Goal: Obtain resource: Obtain resource

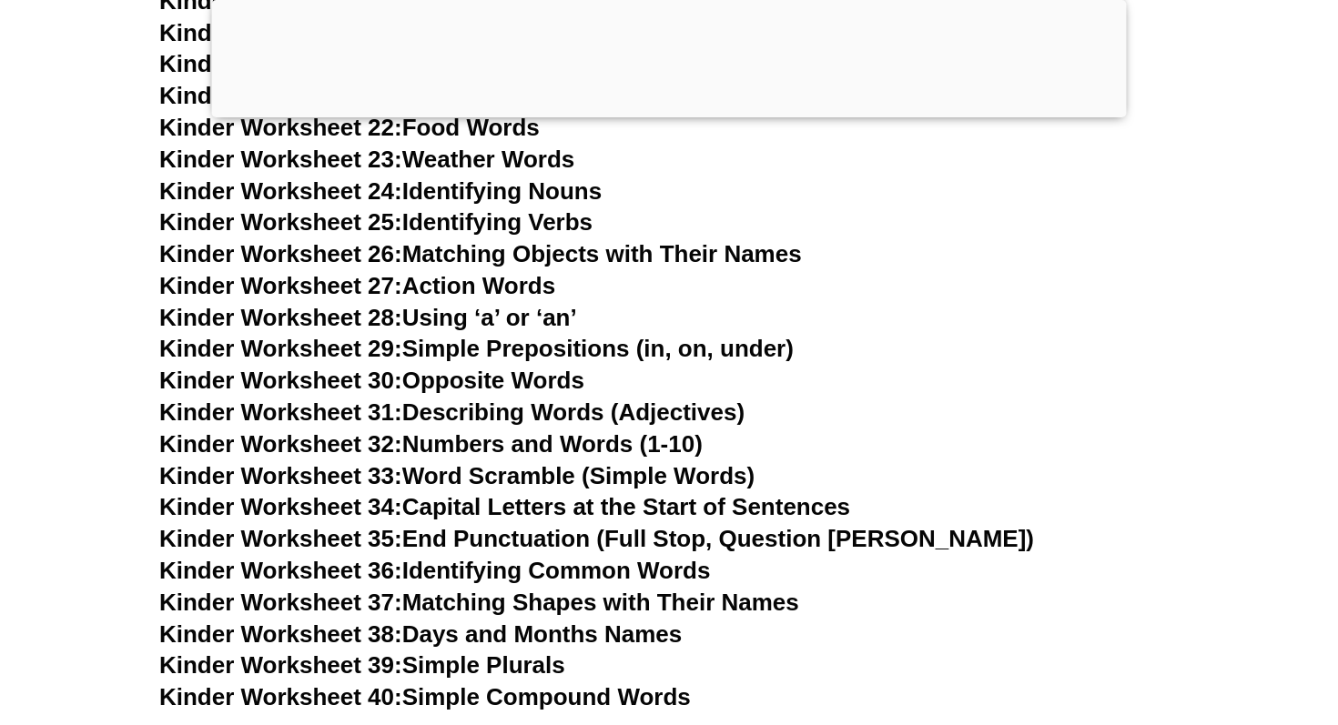
scroll to position [1320, 0]
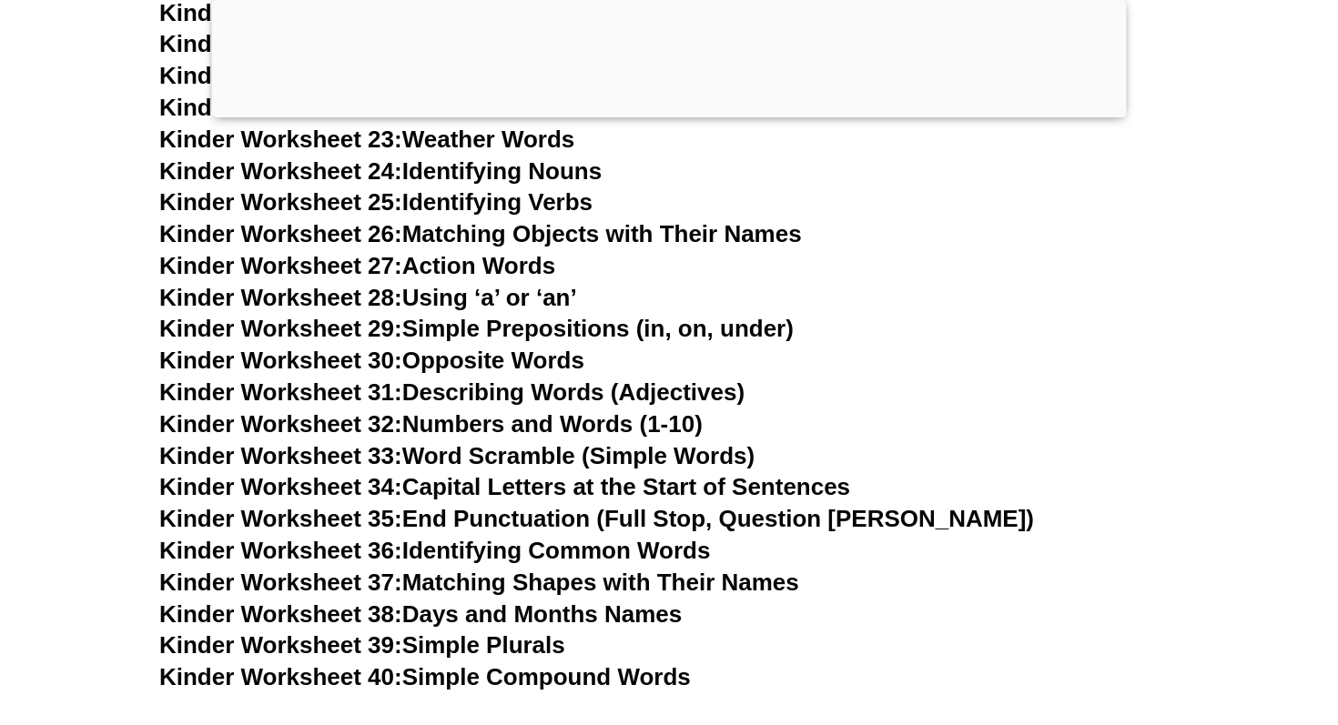
click at [460, 491] on link "Kinder Worksheet 34: Capital Letters at the Start of Sentences" at bounding box center [504, 486] width 691 height 27
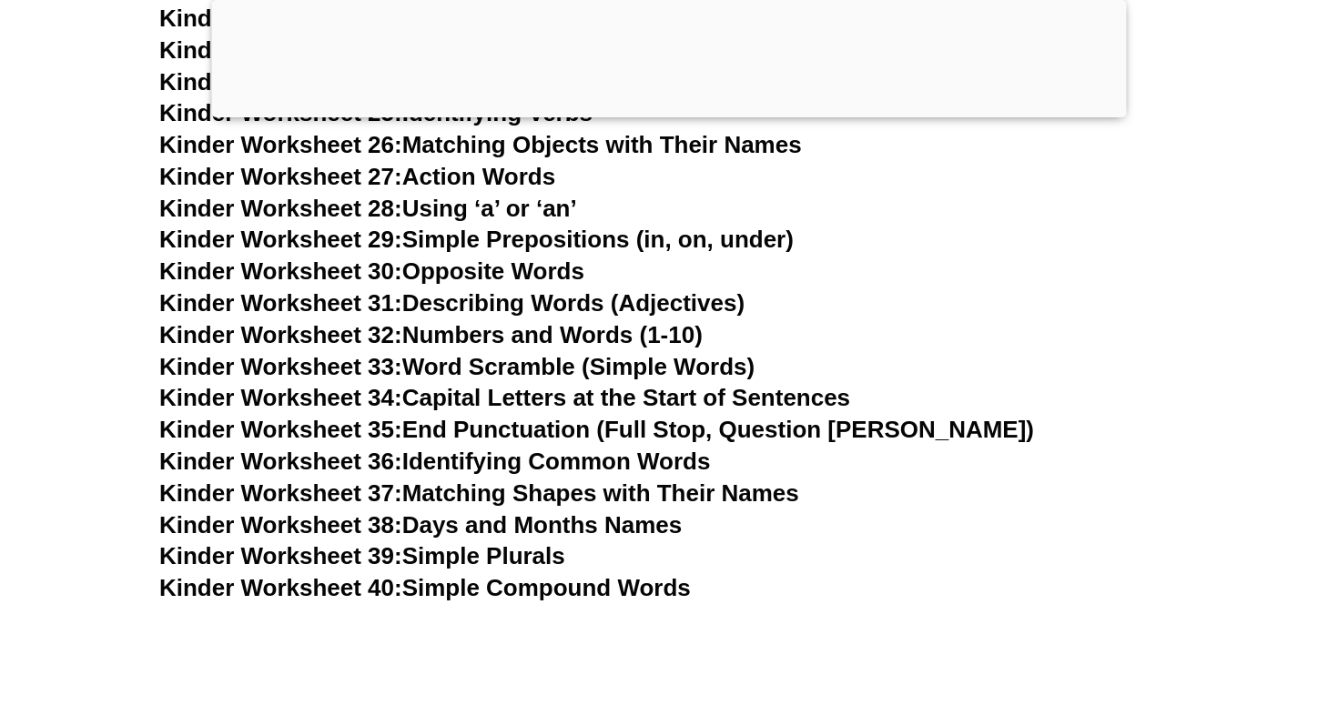
scroll to position [1410, 0]
click at [676, 423] on link "Kinder Worksheet 35: End Punctuation (Full Stop, Question [PERSON_NAME])" at bounding box center [596, 428] width 875 height 27
click at [600, 524] on link "Kinder Worksheet 38: Days and Months Names" at bounding box center [420, 524] width 522 height 27
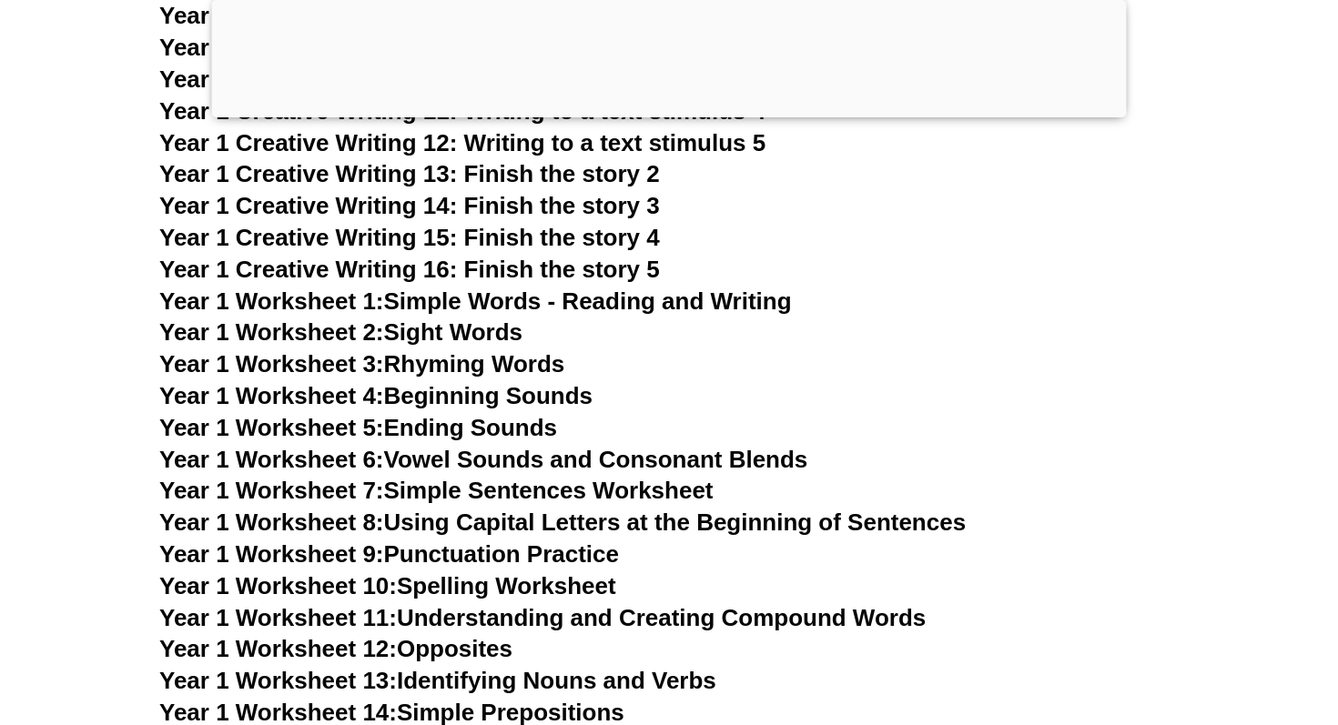
scroll to position [3375, 0]
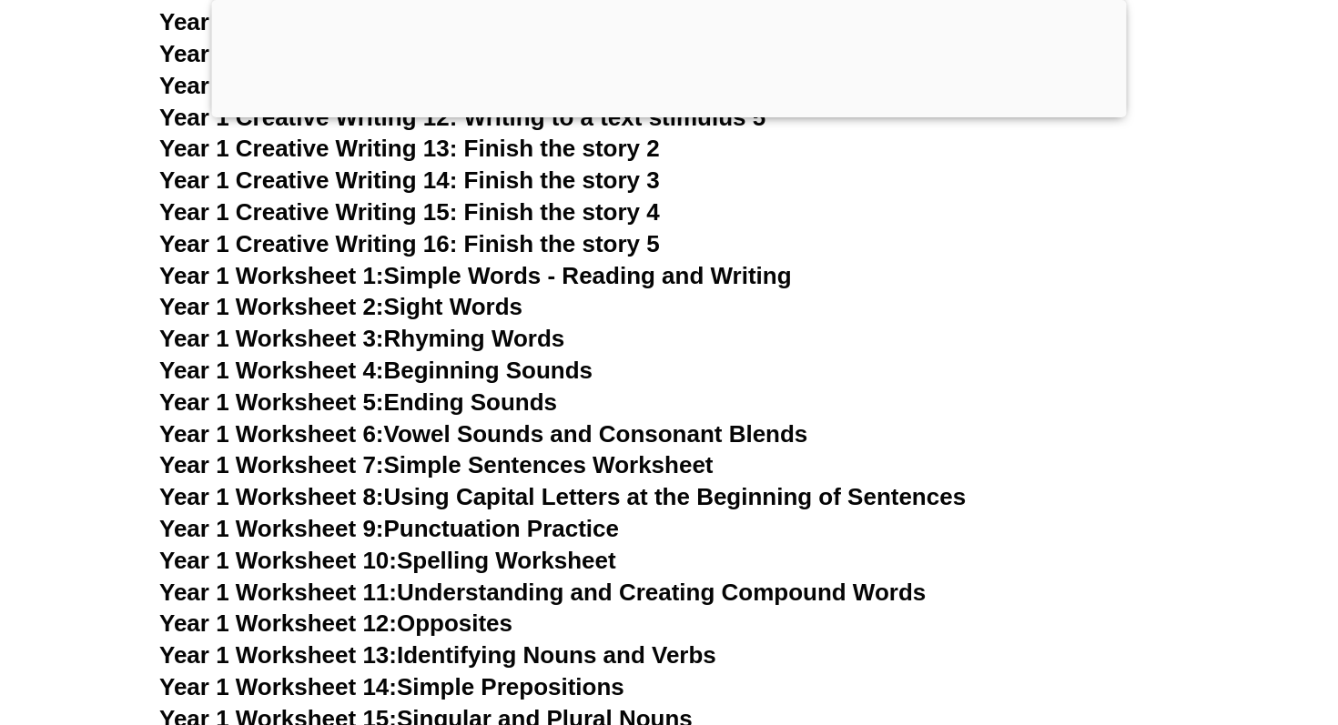
click at [596, 462] on link "Year 1 Worksheet 7: Simple Sentences Worksheet" at bounding box center [436, 464] width 554 height 27
click at [654, 500] on link "Year 1 Worksheet 8: Using Capital Letters at the Beginning of Sentences" at bounding box center [562, 496] width 806 height 27
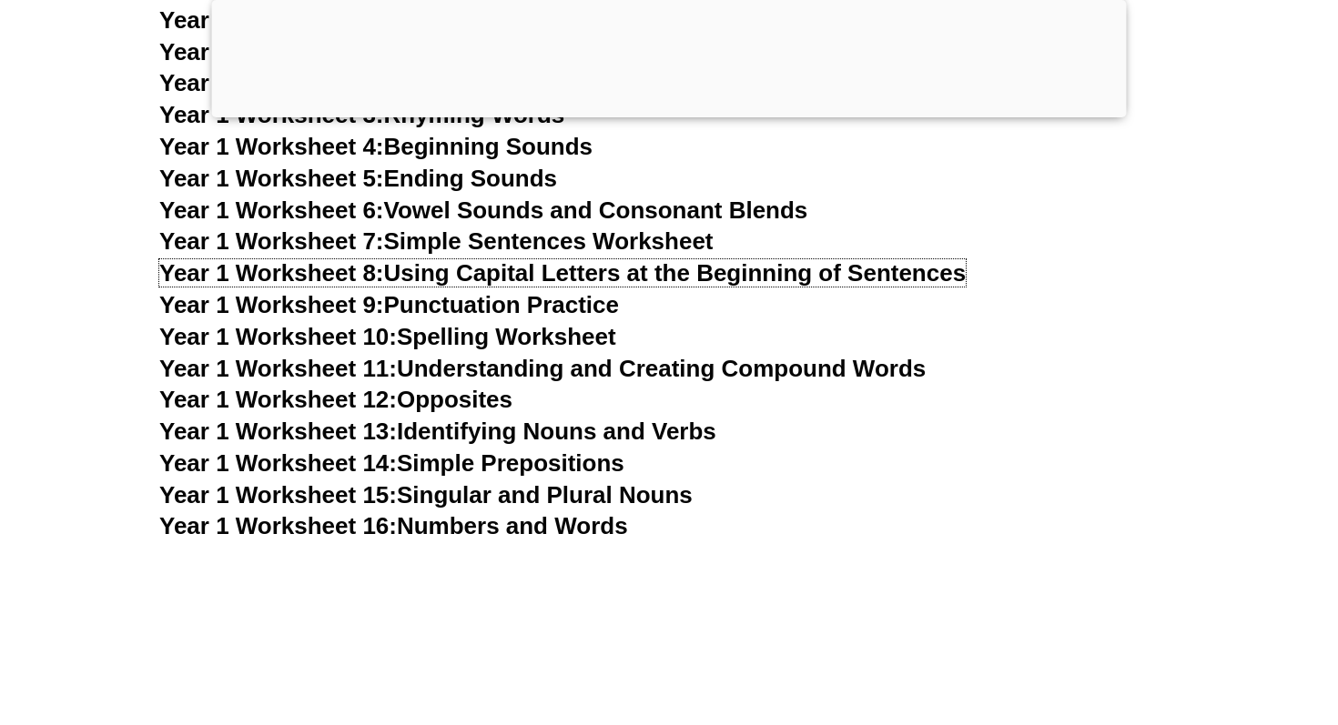
scroll to position [3455, 0]
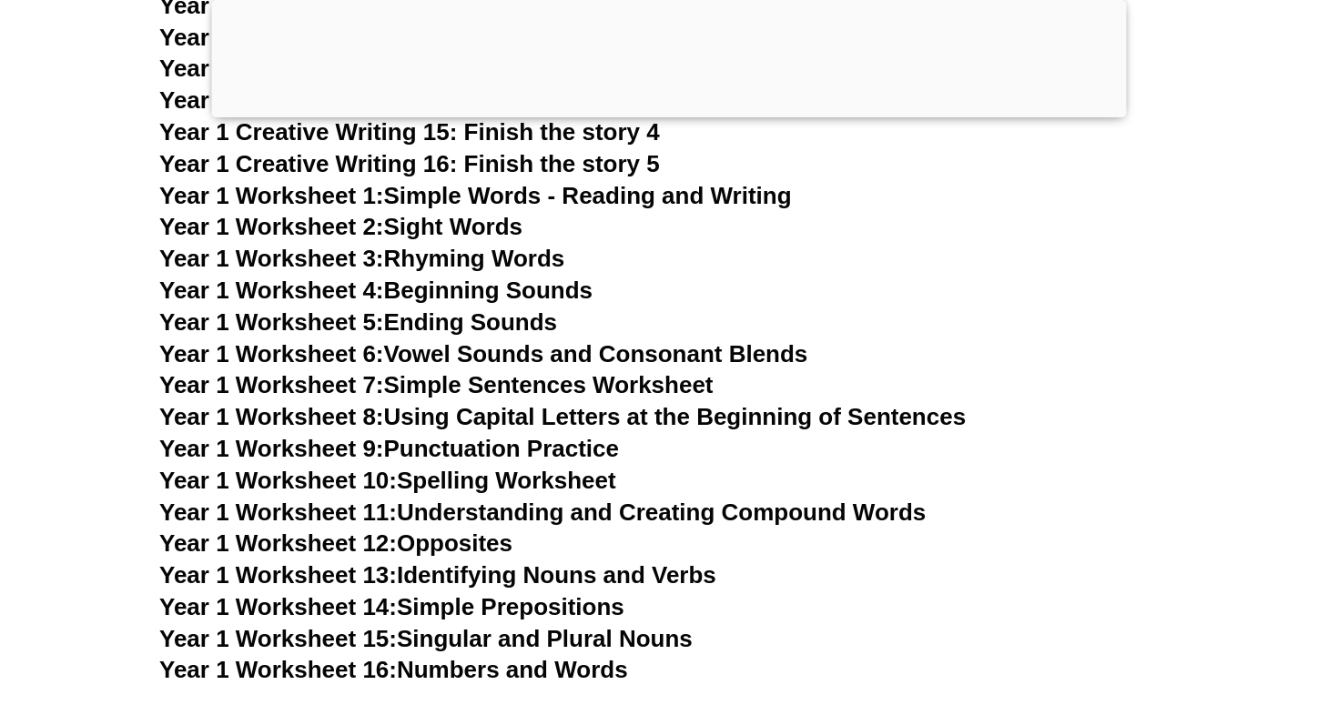
click at [536, 476] on link "Year 1 Worksheet 10: Spelling Worksheet" at bounding box center [387, 480] width 457 height 27
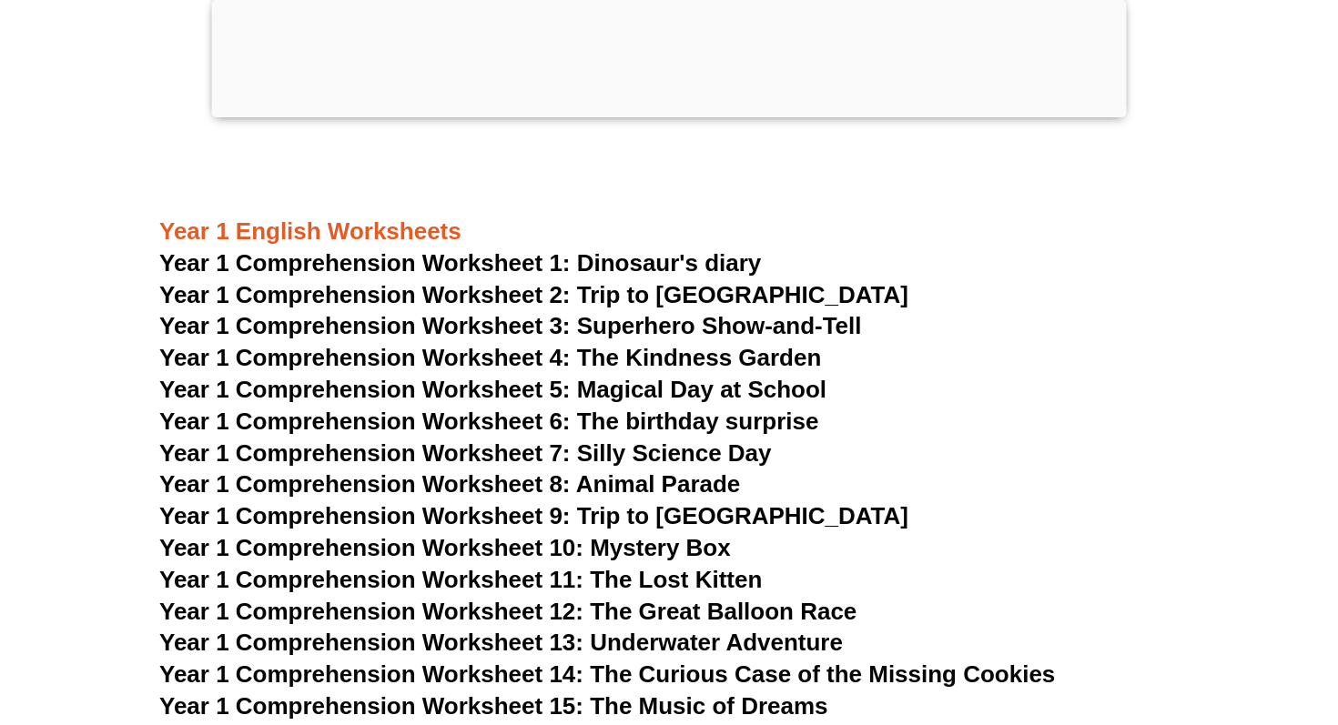
scroll to position [2243, 0]
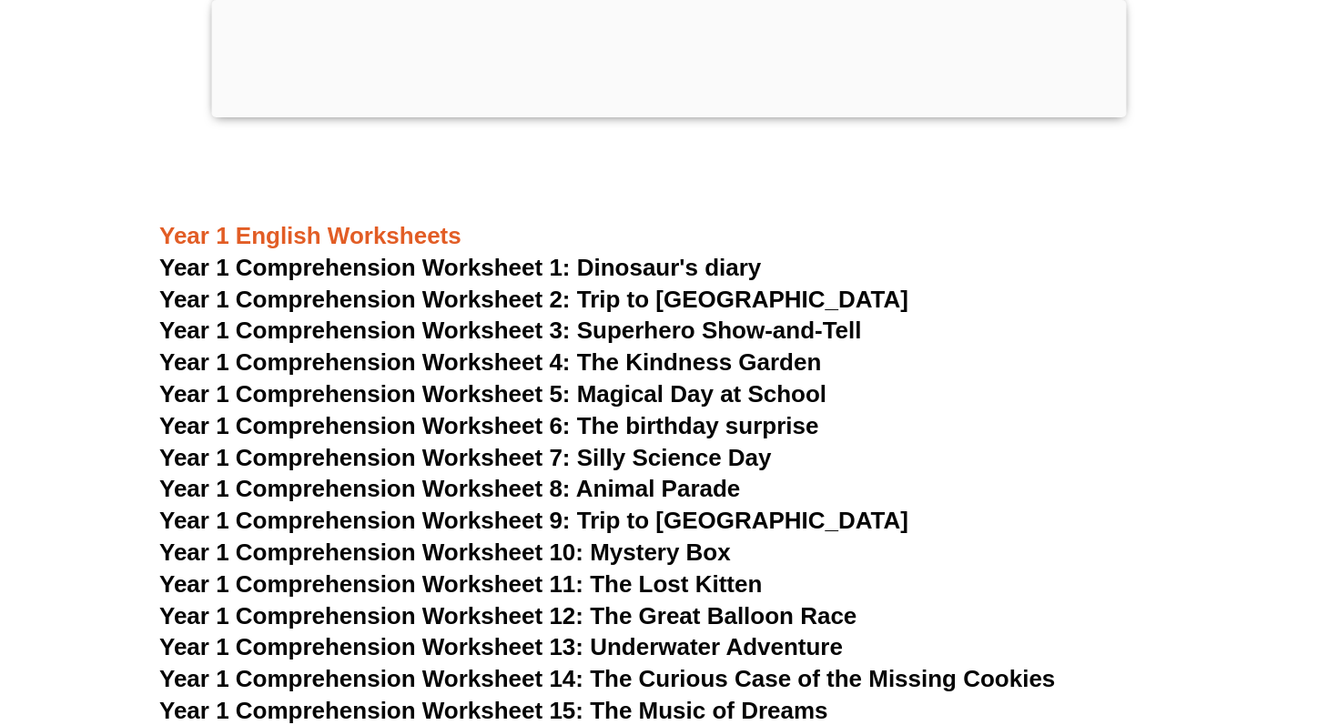
click at [699, 276] on span "Year 1 Comprehension Worksheet 1: Dinosaur's diary" at bounding box center [460, 267] width 602 height 27
click at [623, 298] on span "Year 1 Comprehension Worksheet 2: Trip to England" at bounding box center [533, 299] width 749 height 27
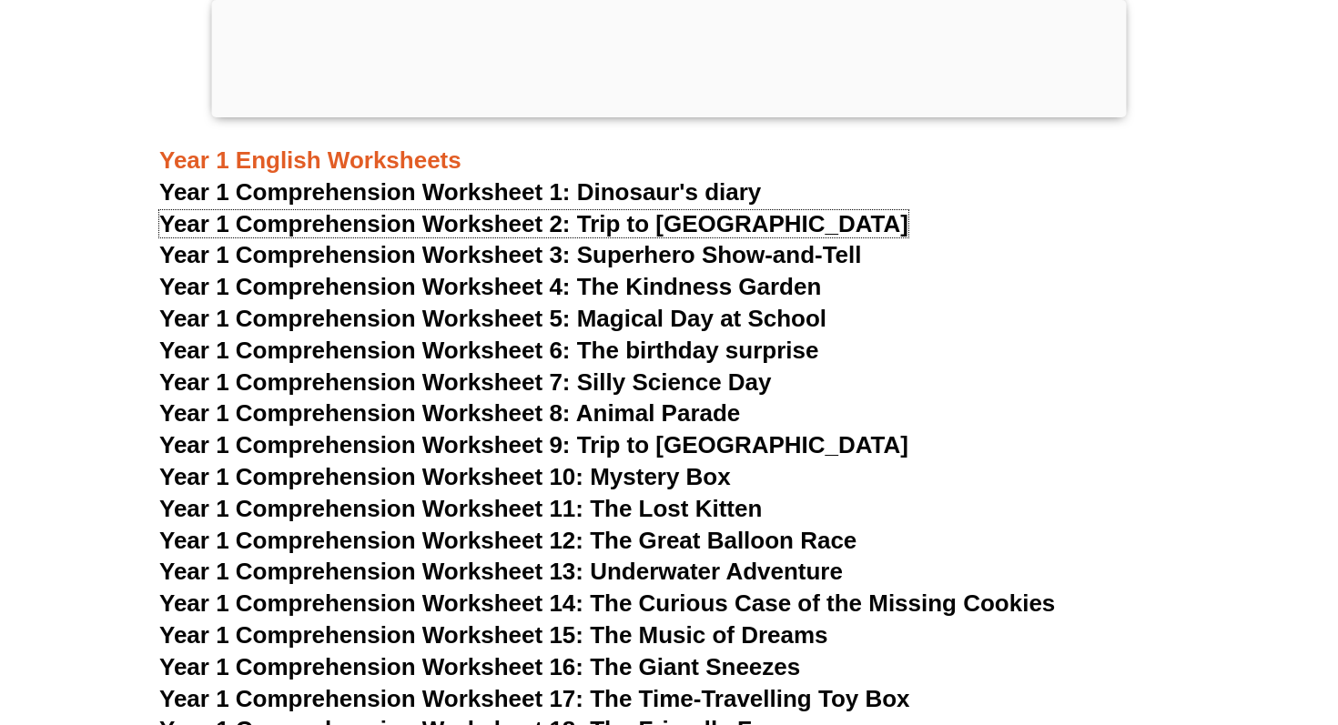
scroll to position [2325, 0]
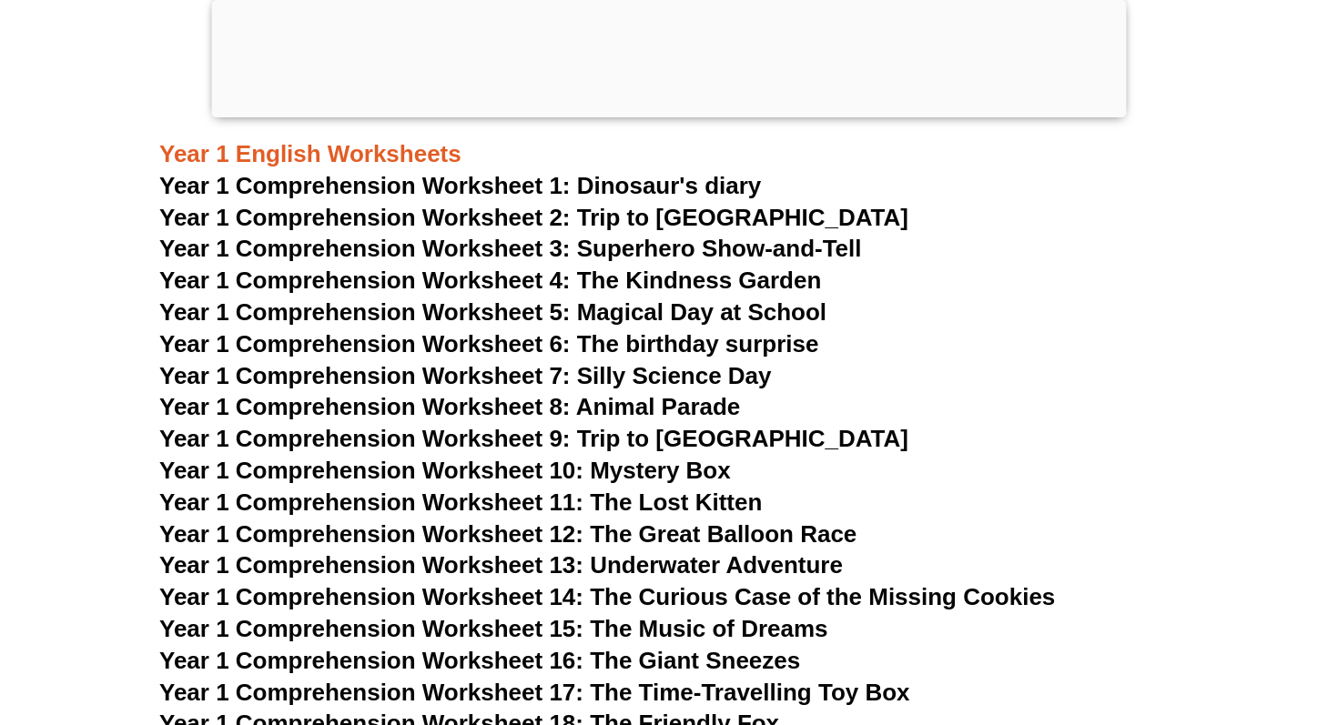
click at [685, 568] on span "Year 1 Comprehension Worksheet 13: Underwater Adventure" at bounding box center [501, 565] width 684 height 27
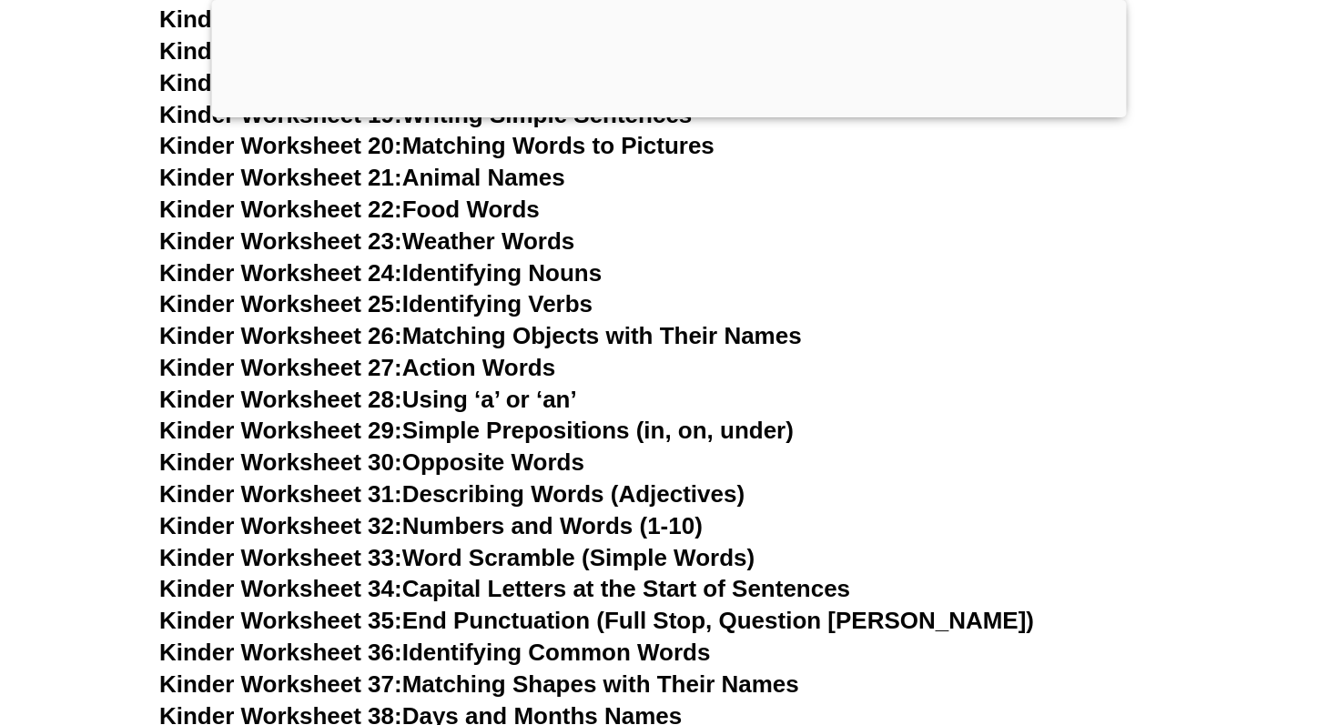
scroll to position [1359, 0]
click at [508, 369] on link "Kinder Worksheet 27: Action Words" at bounding box center [357, 366] width 396 height 27
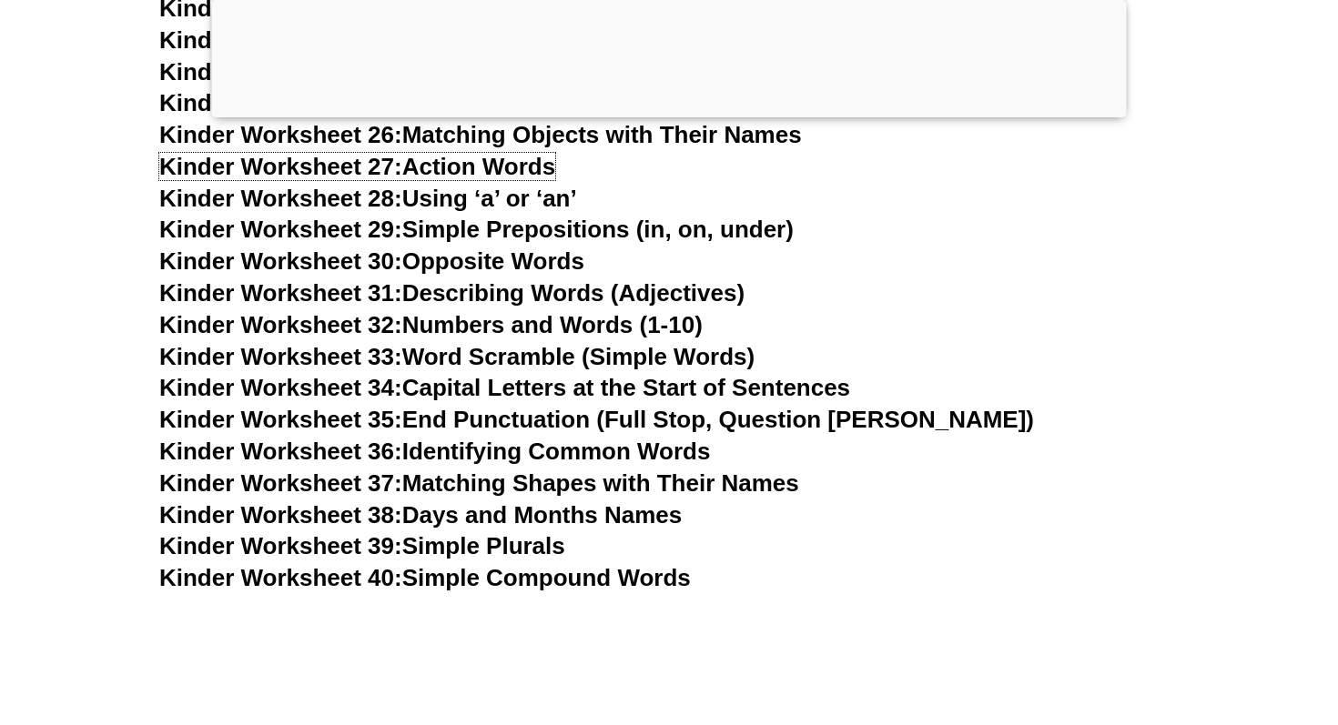
scroll to position [1563, 0]
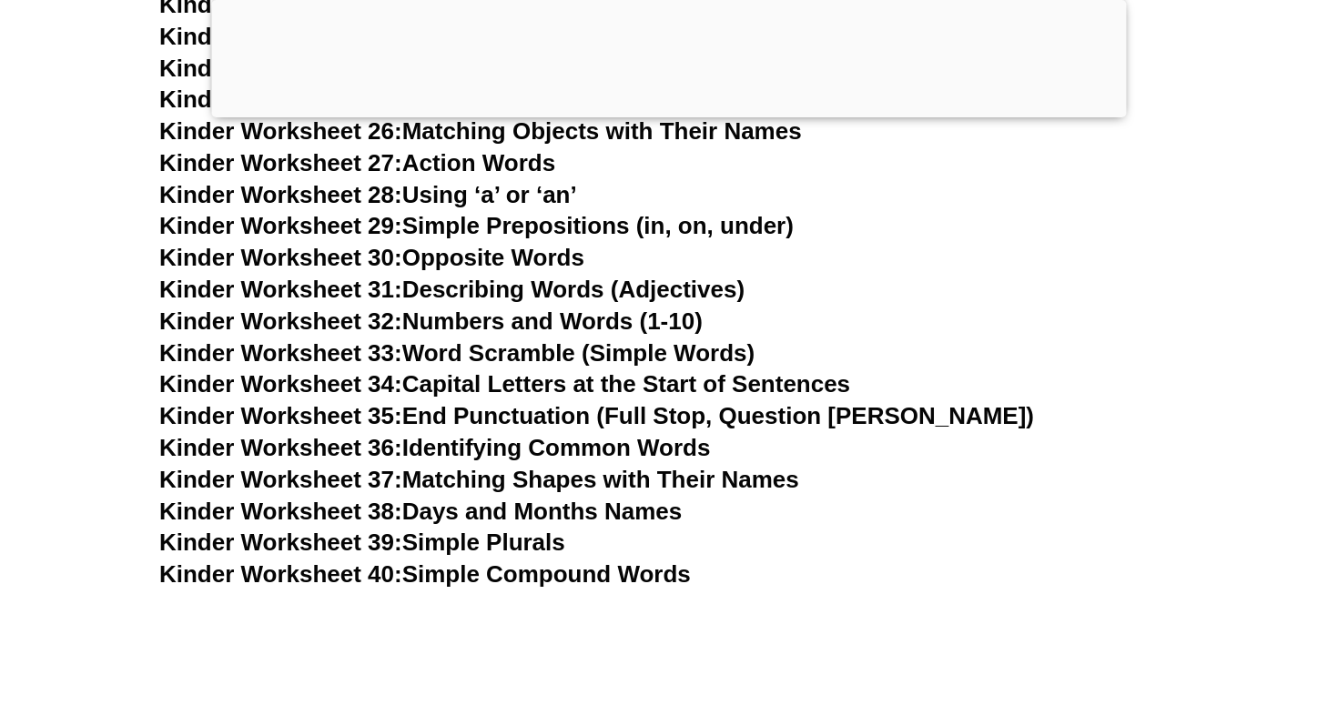
click at [641, 575] on link "Kinder Worksheet 40: Simple Compound Words" at bounding box center [425, 574] width 532 height 27
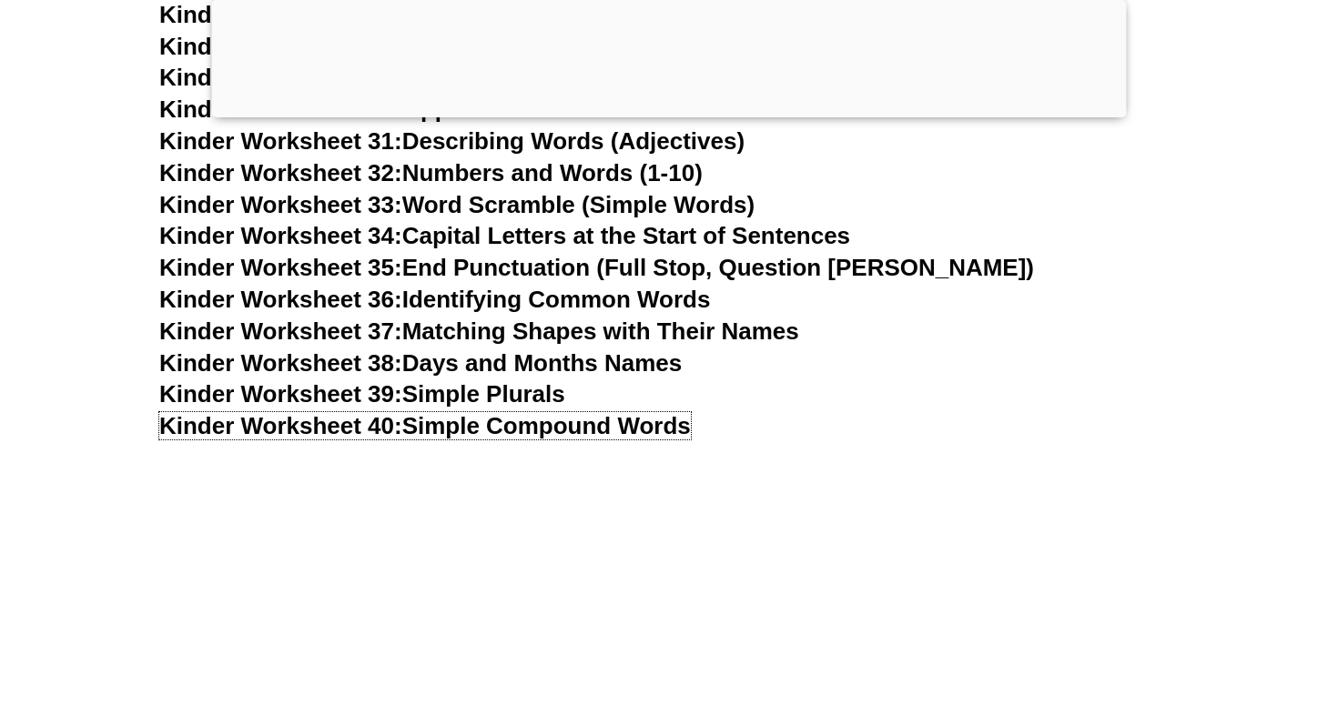
scroll to position [1505, 0]
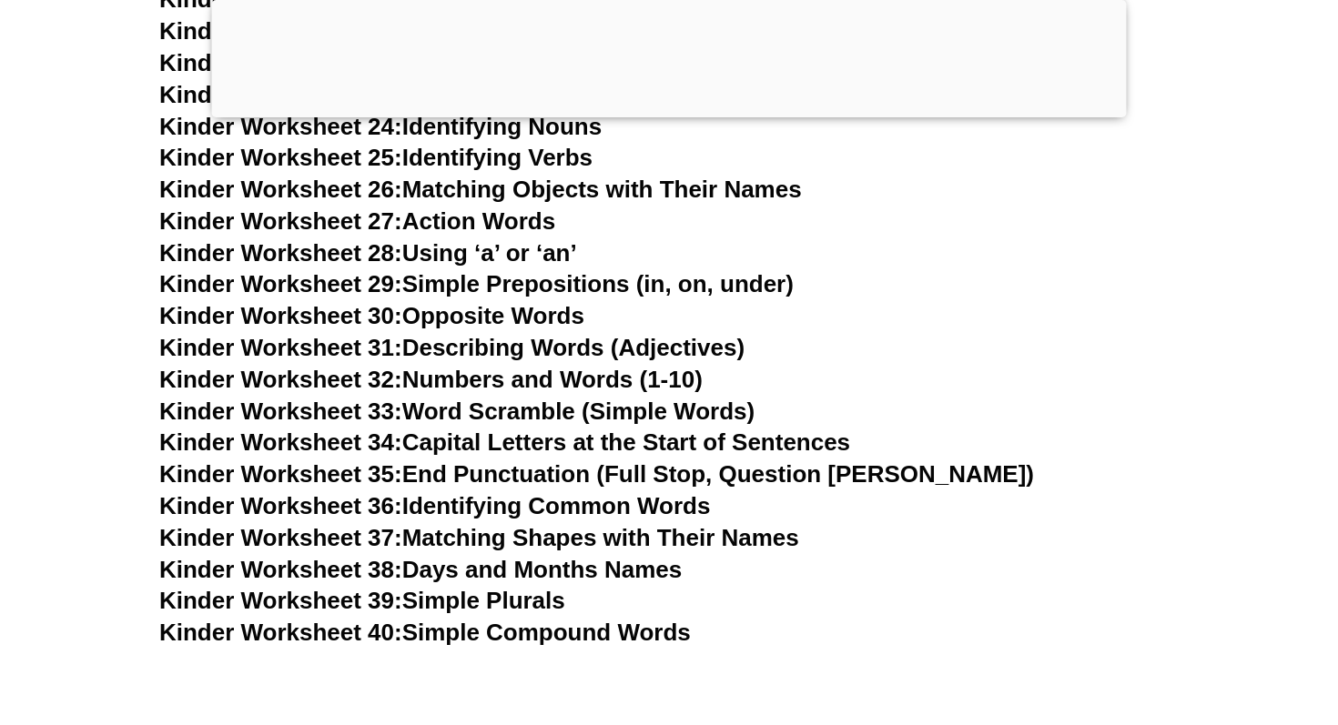
click at [577, 313] on link "Kinder Worksheet 30: Opposite Words" at bounding box center [371, 315] width 425 height 27
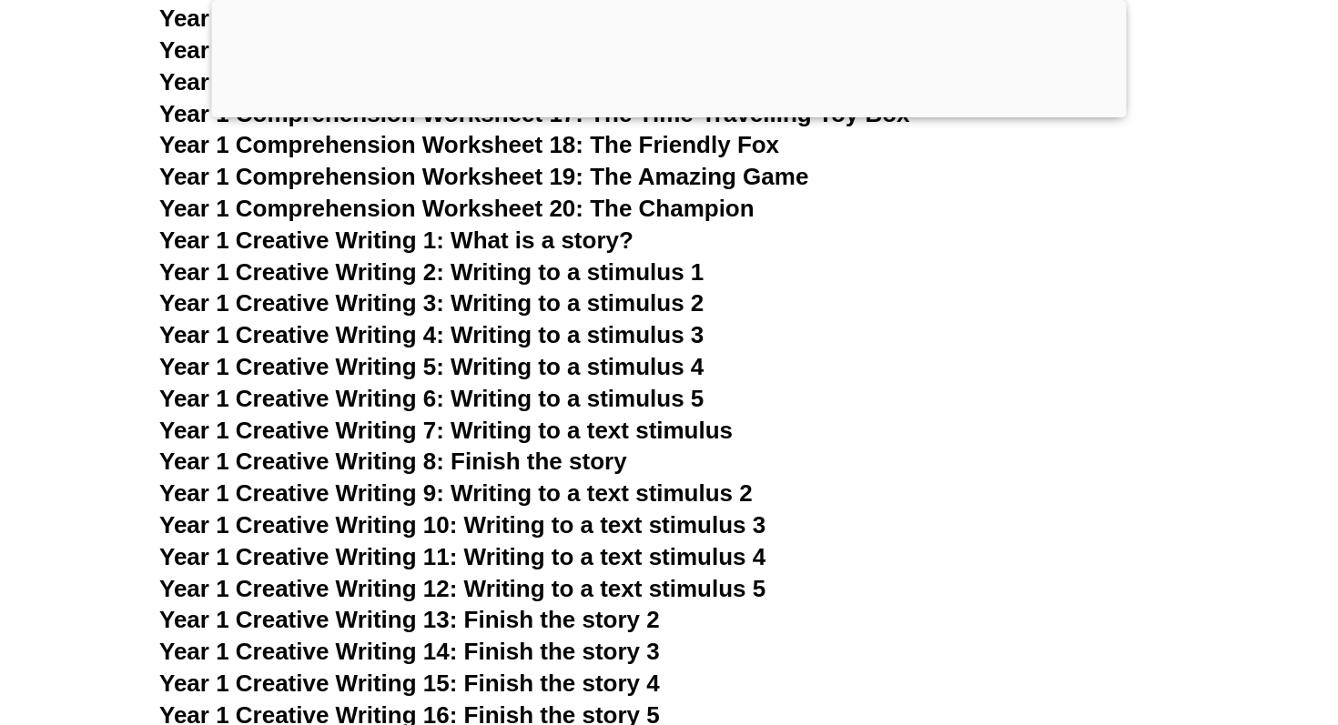
scroll to position [2912, 0]
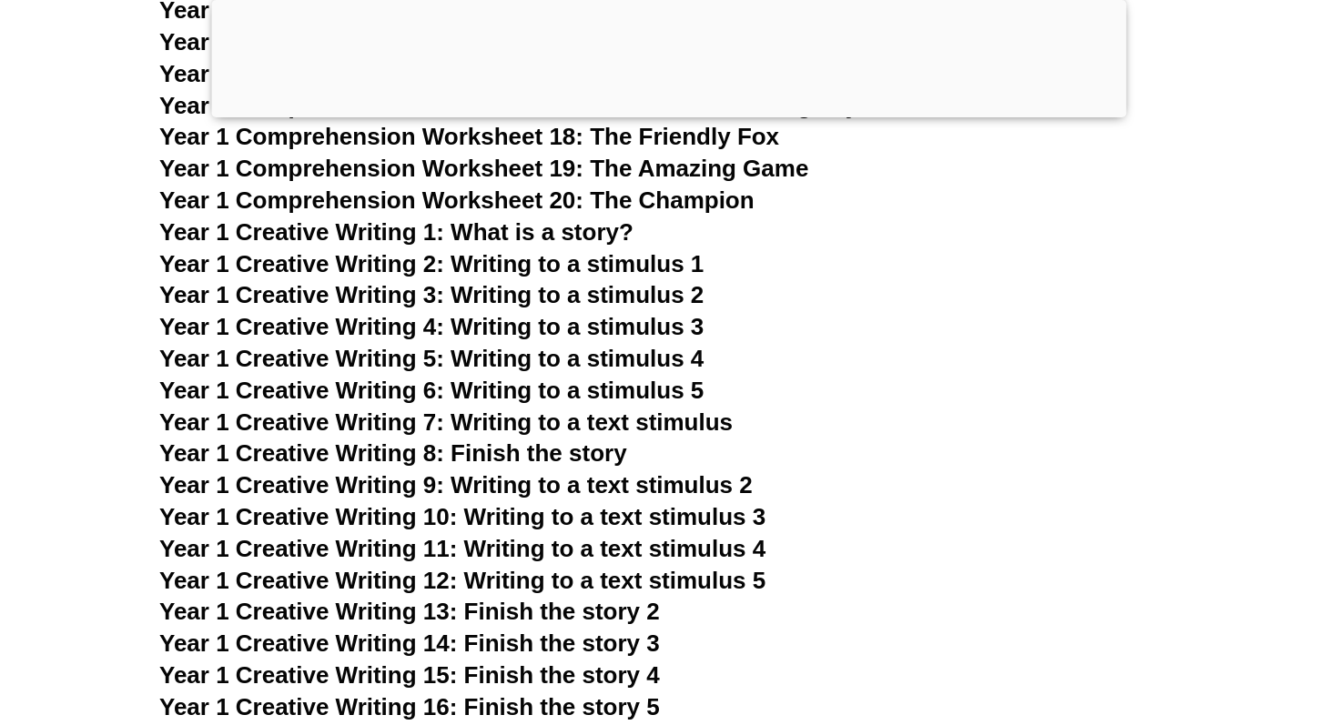
click at [590, 454] on span "Year 1 Creative Writing 8: Finish the story" at bounding box center [393, 453] width 468 height 27
click at [576, 220] on span "Year 1 Creative Writing 1: What is a story?" at bounding box center [396, 231] width 474 height 27
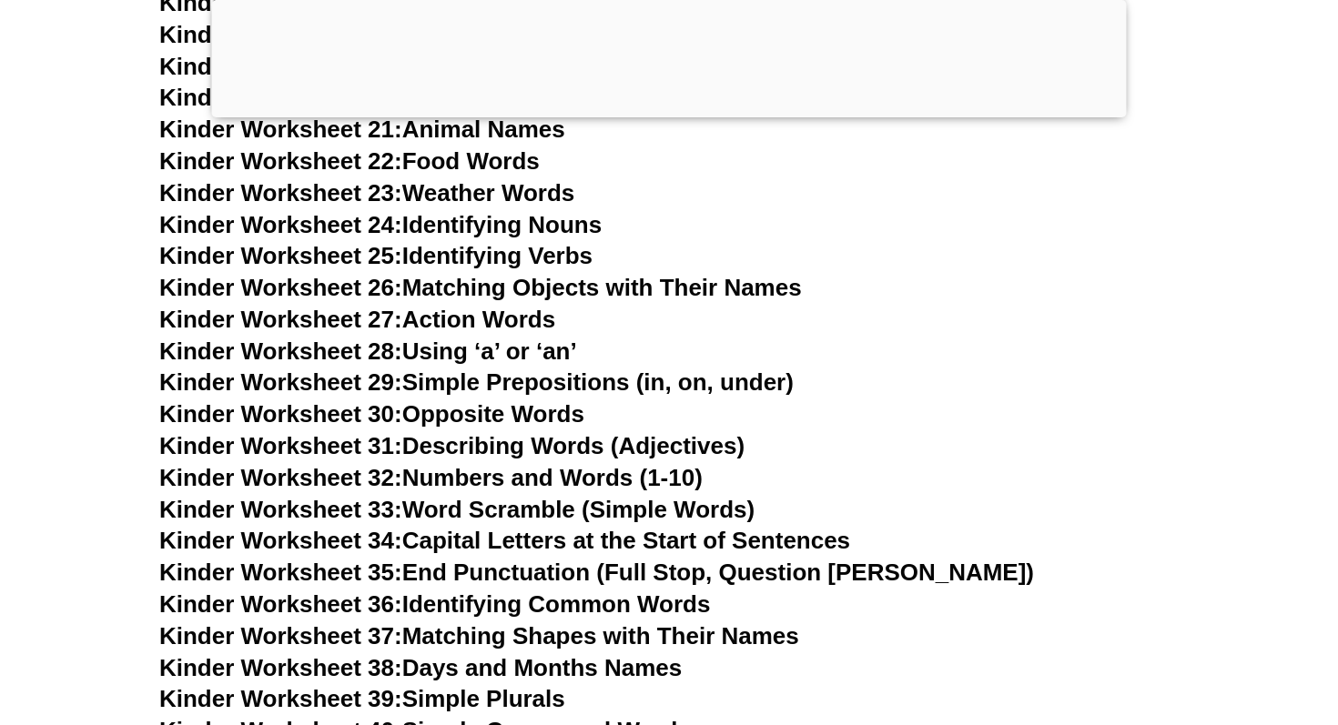
scroll to position [0, 0]
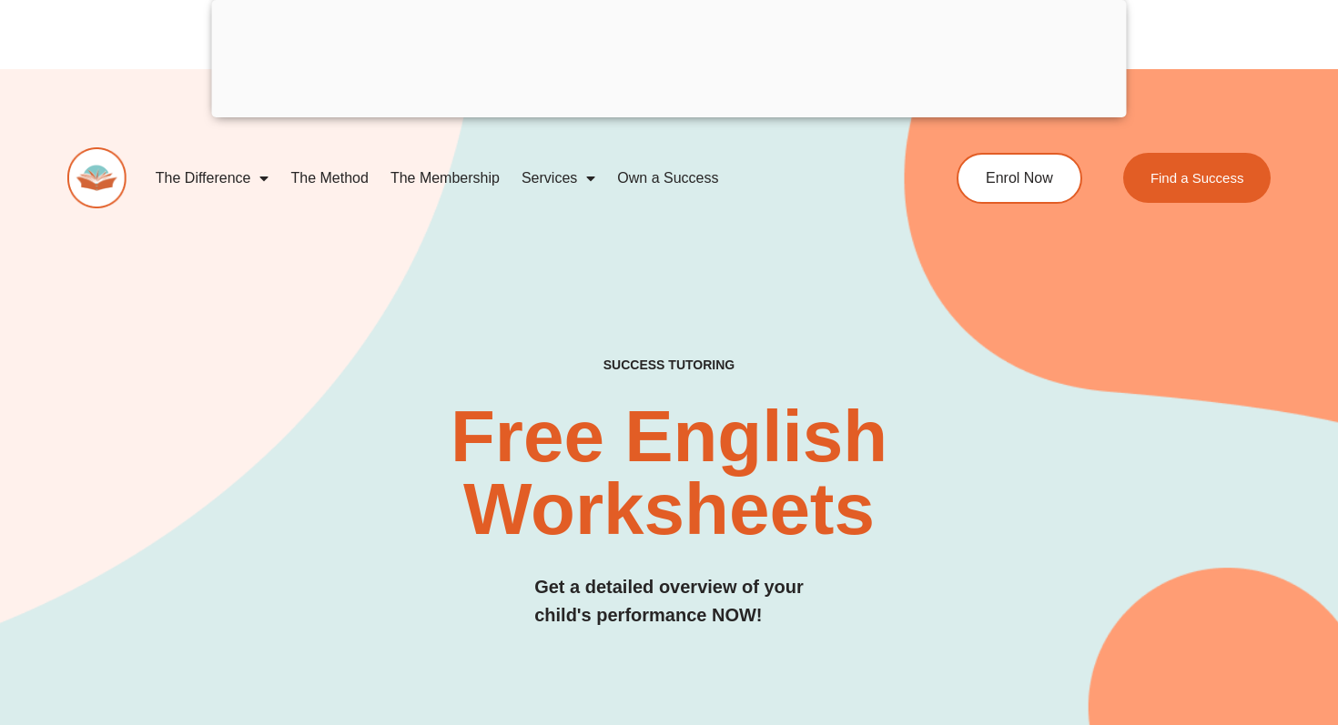
click at [106, 174] on img at bounding box center [96, 177] width 59 height 61
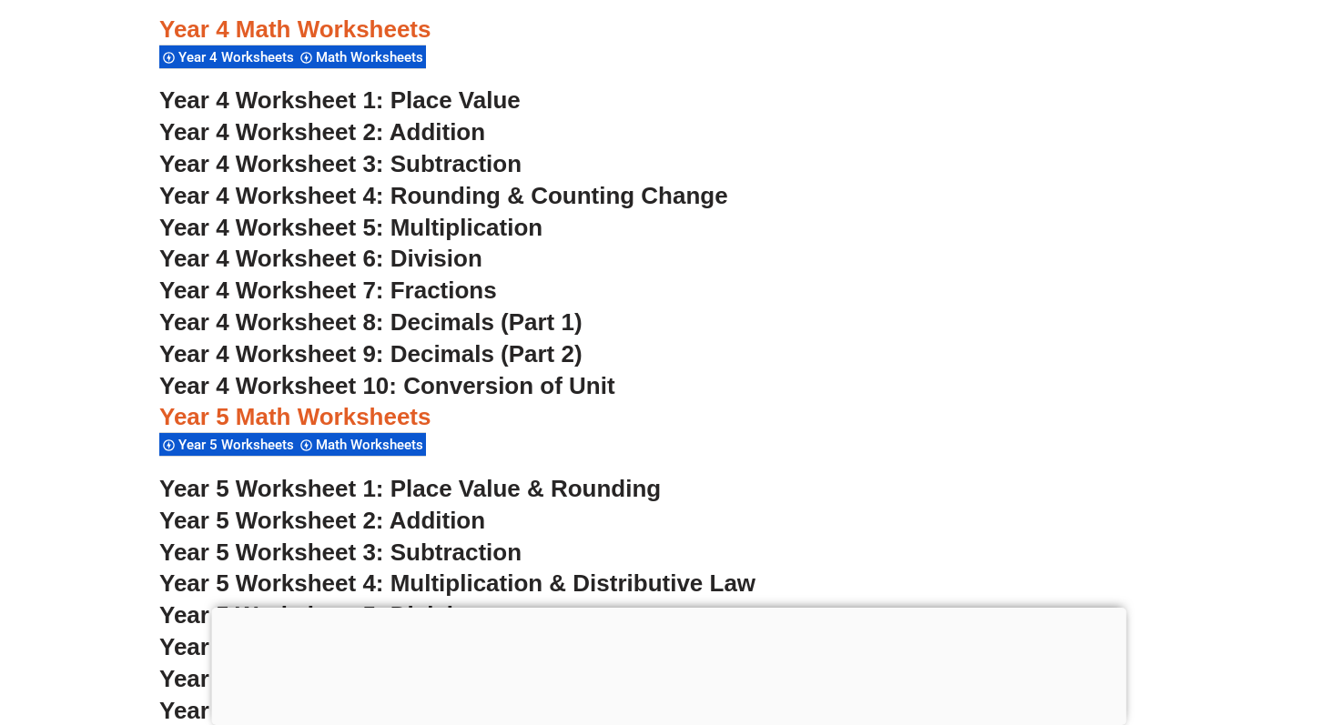
scroll to position [3389, 0]
click at [1014, 355] on h3 "Year 4 Worksheet 9: Decimals (Part 2)" at bounding box center [668, 354] width 1019 height 31
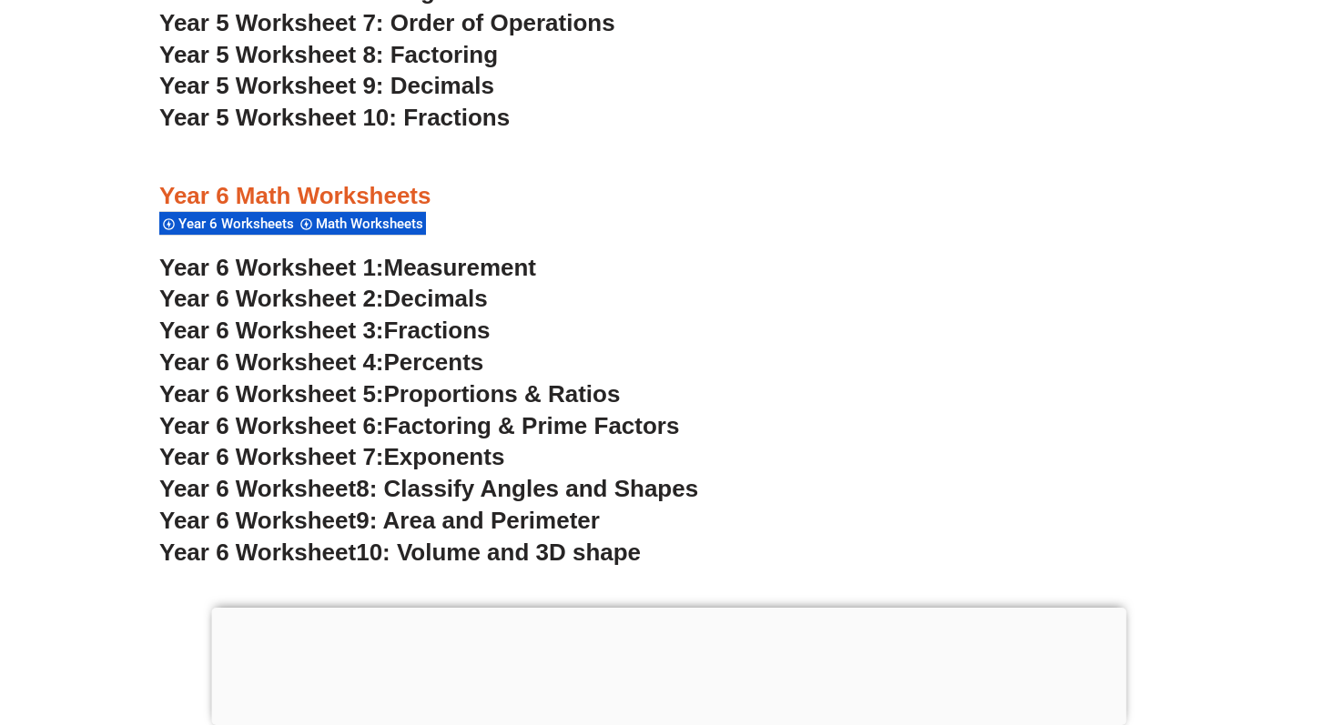
click at [279, 357] on span "Year 6 Worksheet 4:" at bounding box center [271, 362] width 225 height 27
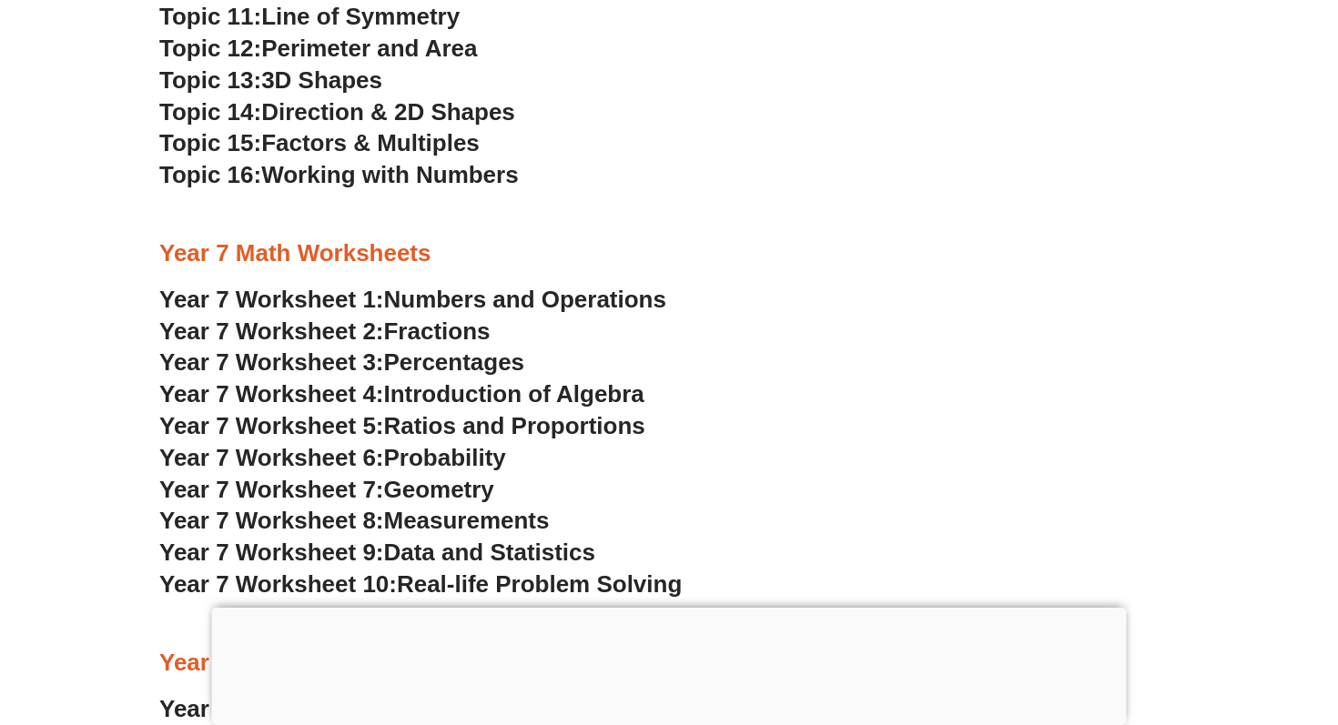
click at [469, 365] on span "Percentages" at bounding box center [454, 362] width 141 height 27
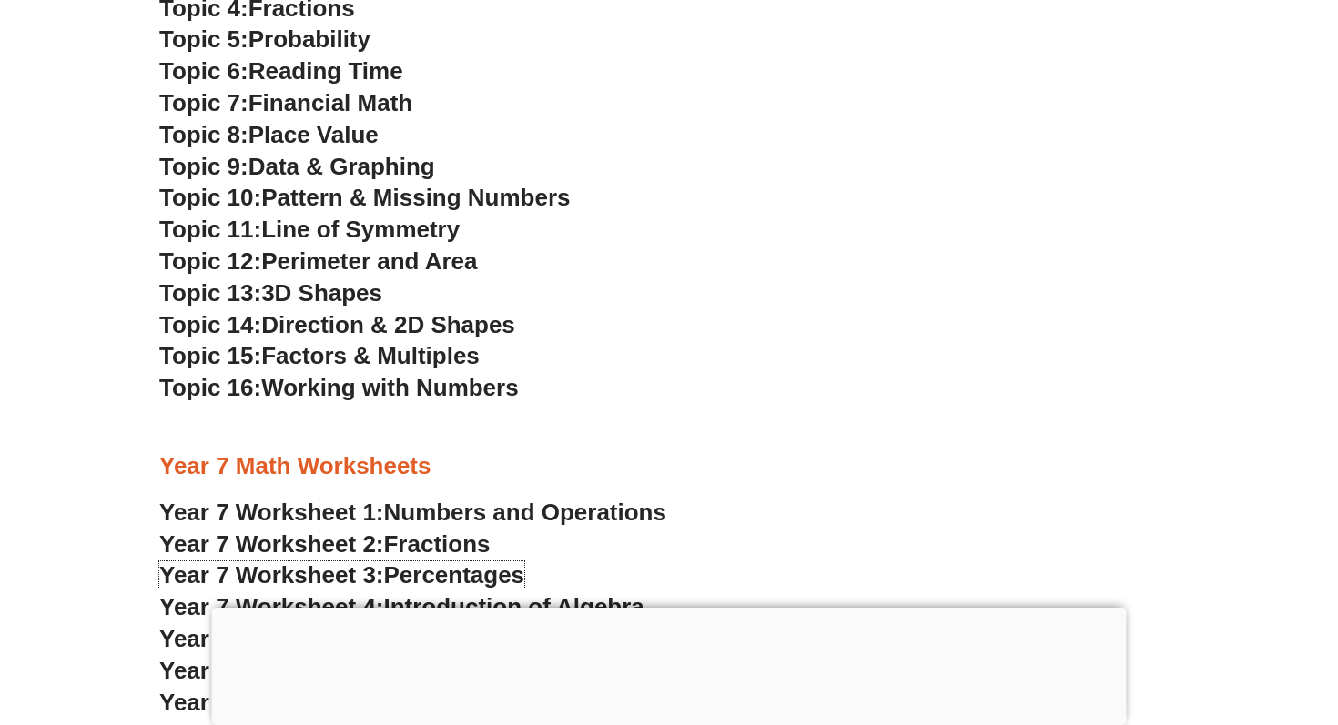
scroll to position [5045, 0]
